Goal: Find specific page/section: Find specific page/section

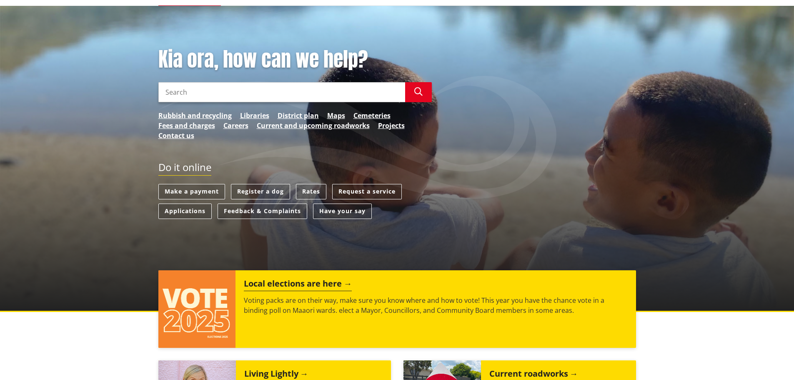
scroll to position [83, 0]
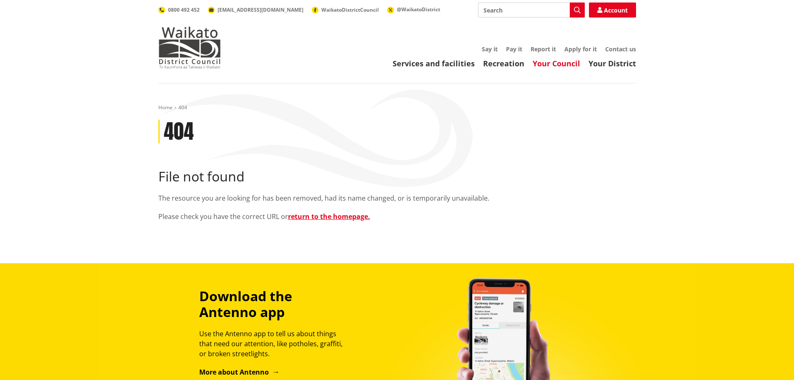
click at [556, 63] on link "Your Council" at bounding box center [557, 63] width 48 height 10
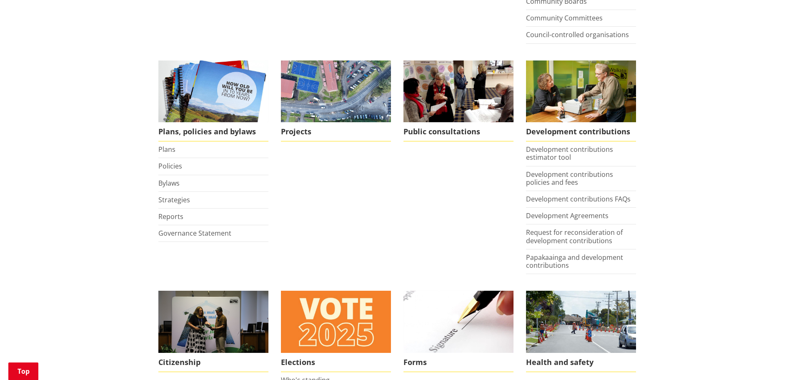
scroll to position [334, 0]
click at [160, 150] on link "Plans" at bounding box center [166, 149] width 17 height 9
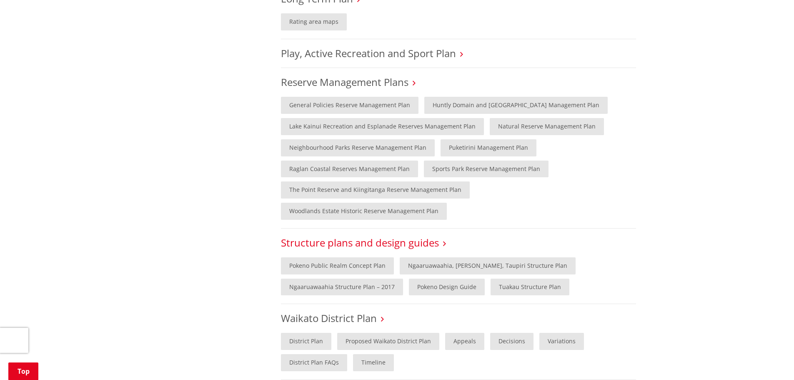
scroll to position [584, 0]
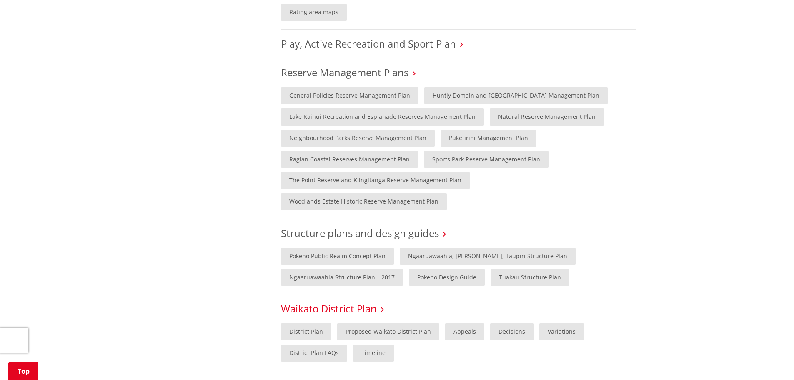
click at [375, 302] on link "Waikato District Plan" at bounding box center [329, 309] width 96 height 14
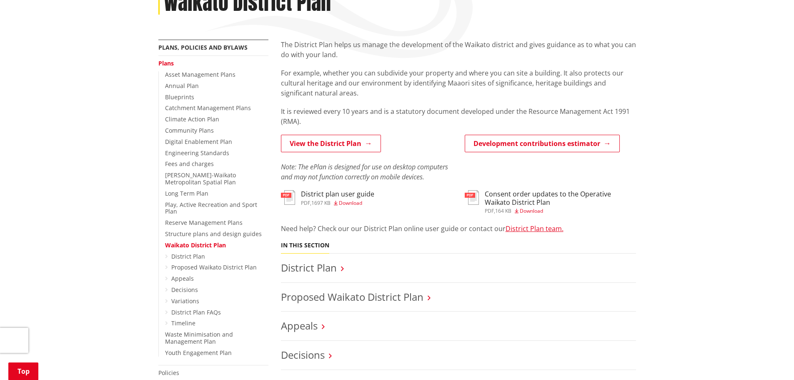
scroll to position [125, 0]
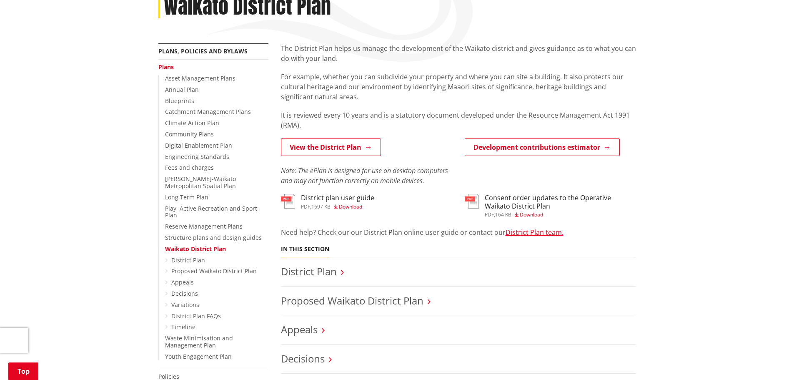
click at [347, 158] on div "View the District Plan Note: The ePlan is designed for use on desktop computers…" at bounding box center [366, 161] width 171 height 47
click at [349, 150] on link "View the District Plan" at bounding box center [331, 147] width 100 height 18
